Goal: Information Seeking & Learning: Learn about a topic

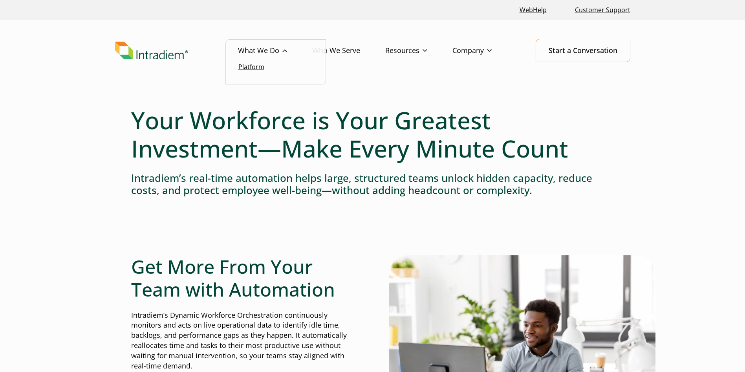
click at [247, 66] on link "Platform" at bounding box center [251, 66] width 26 height 9
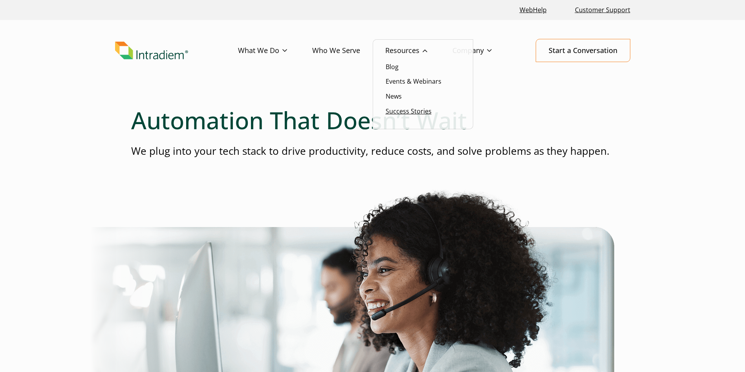
click at [395, 110] on link "Success Stories" at bounding box center [409, 111] width 46 height 9
